Goal: Information Seeking & Learning: Find specific fact

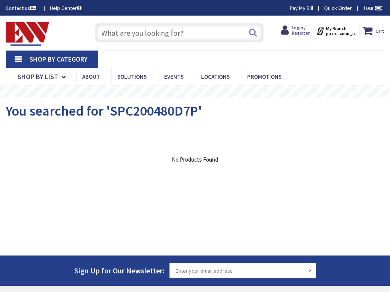
type input "Dog park Young Park, 1 N Young Cir, Hollywood, FL 33020, USA"
